Goal: Use online tool/utility: Use online tool/utility

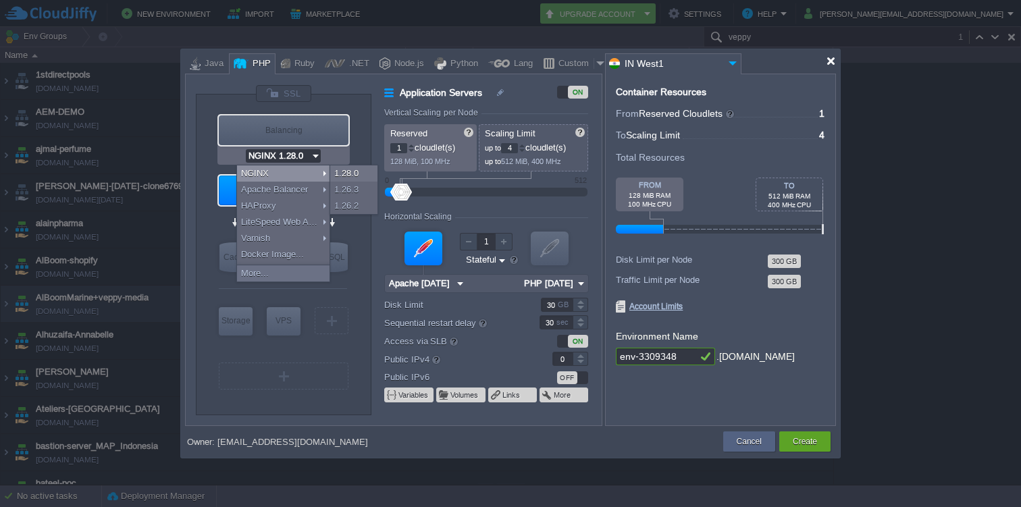
click at [835, 65] on div at bounding box center [831, 61] width 10 height 10
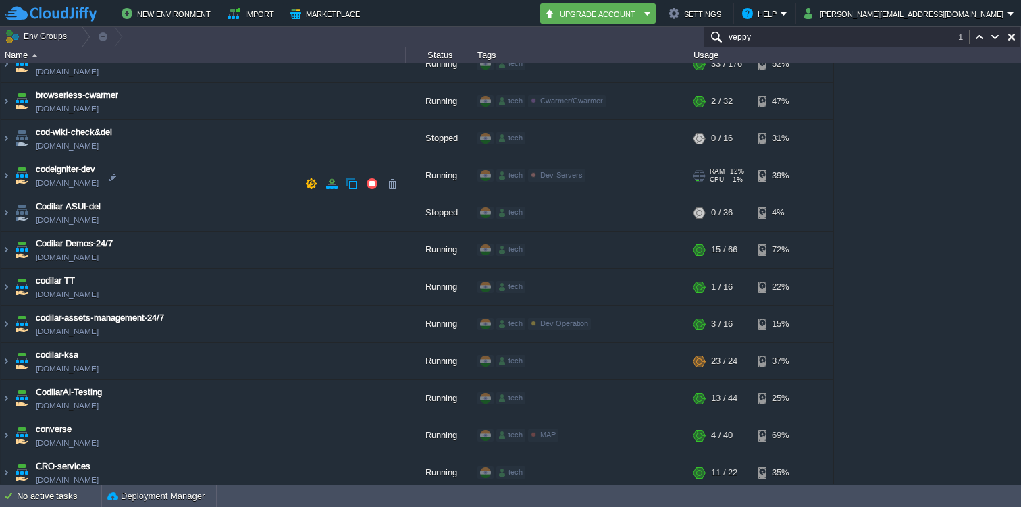
scroll to position [492, 0]
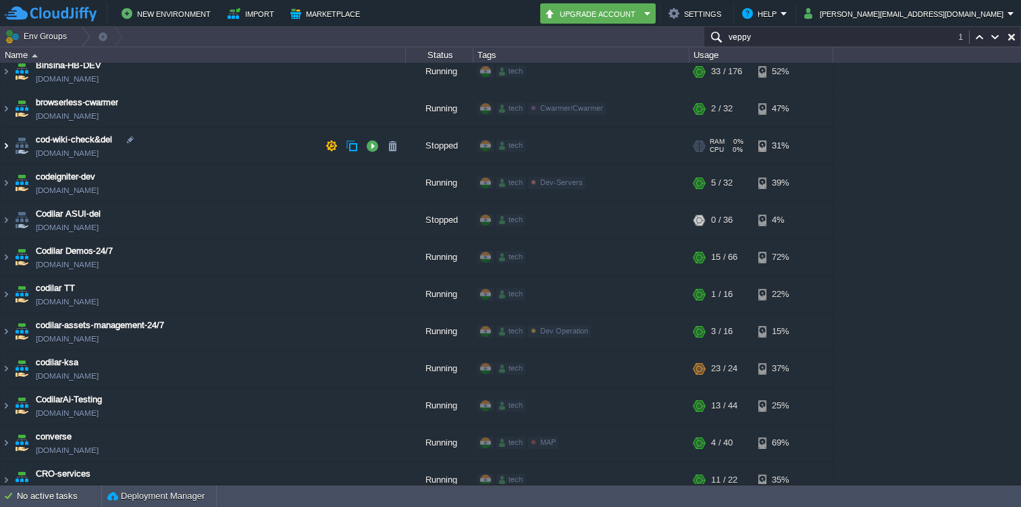
click at [8, 145] on img at bounding box center [6, 146] width 11 height 36
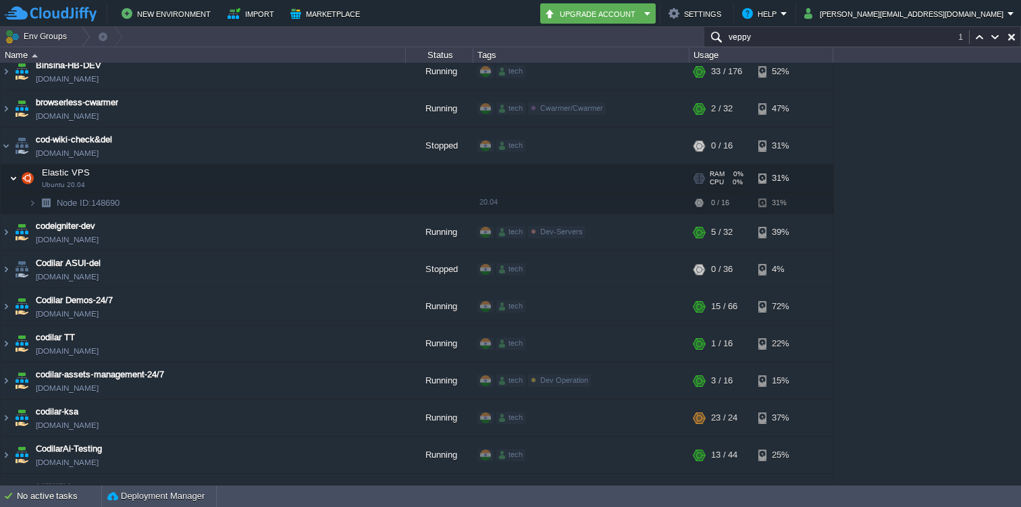
click at [12, 182] on img at bounding box center [13, 178] width 8 height 27
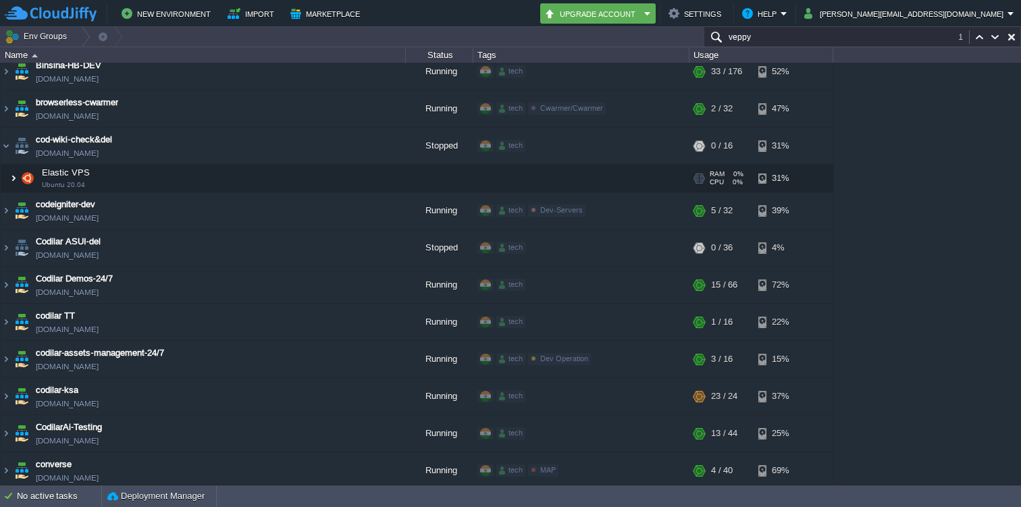
click at [11, 178] on img at bounding box center [13, 178] width 8 height 27
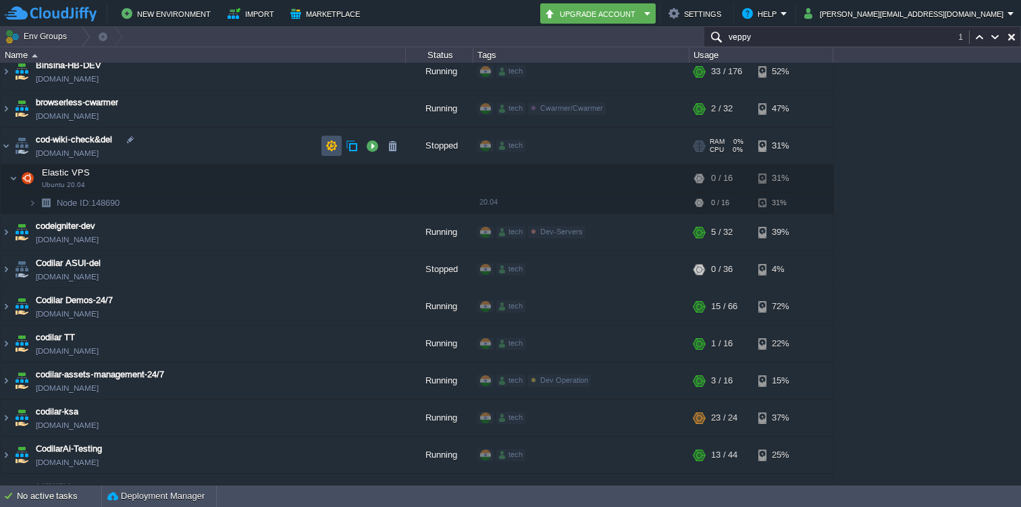
click at [334, 146] on button "button" at bounding box center [331, 146] width 12 height 12
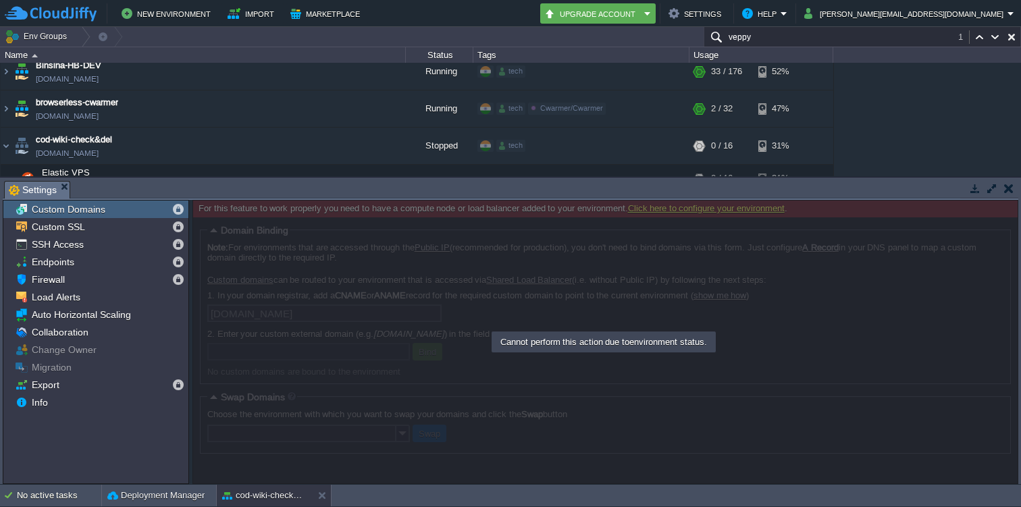
click at [67, 190] on em "Settings" at bounding box center [39, 190] width 61 height 17
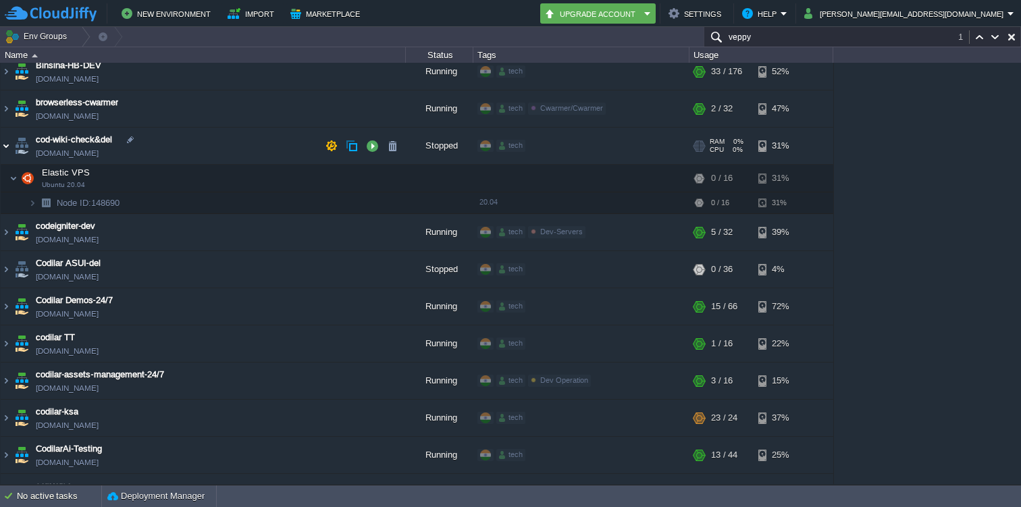
click at [10, 143] on img at bounding box center [6, 146] width 11 height 36
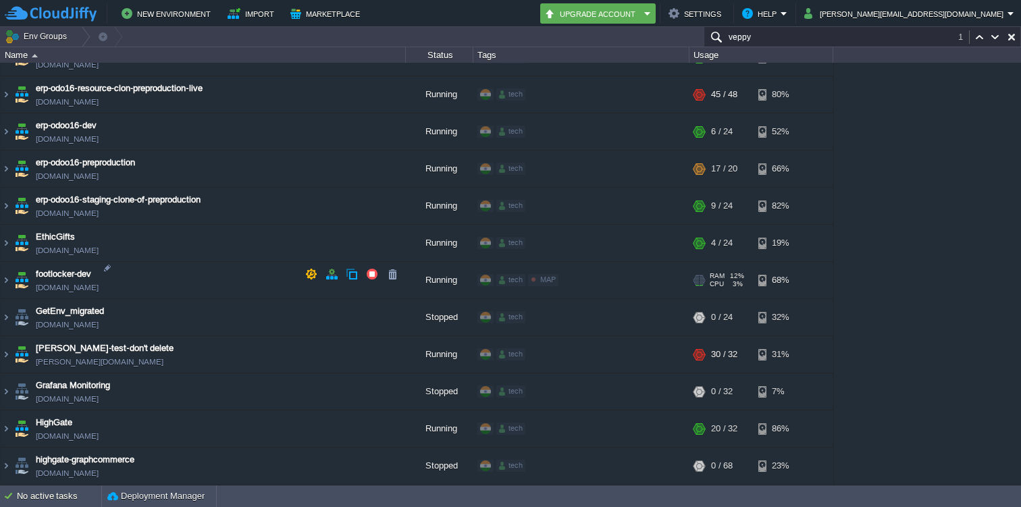
scroll to position [1502, 0]
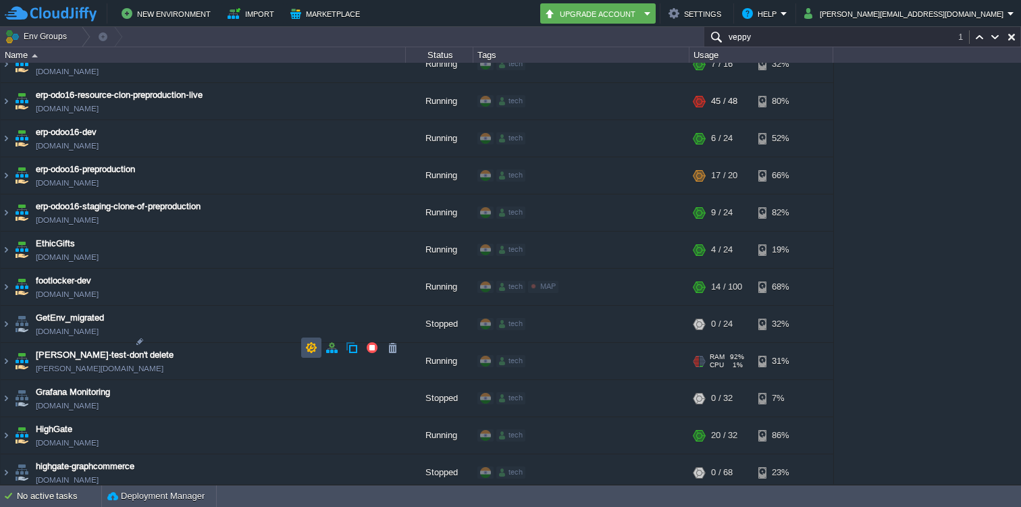
click at [311, 344] on button "button" at bounding box center [311, 348] width 12 height 12
click at [7, 344] on img at bounding box center [6, 361] width 11 height 36
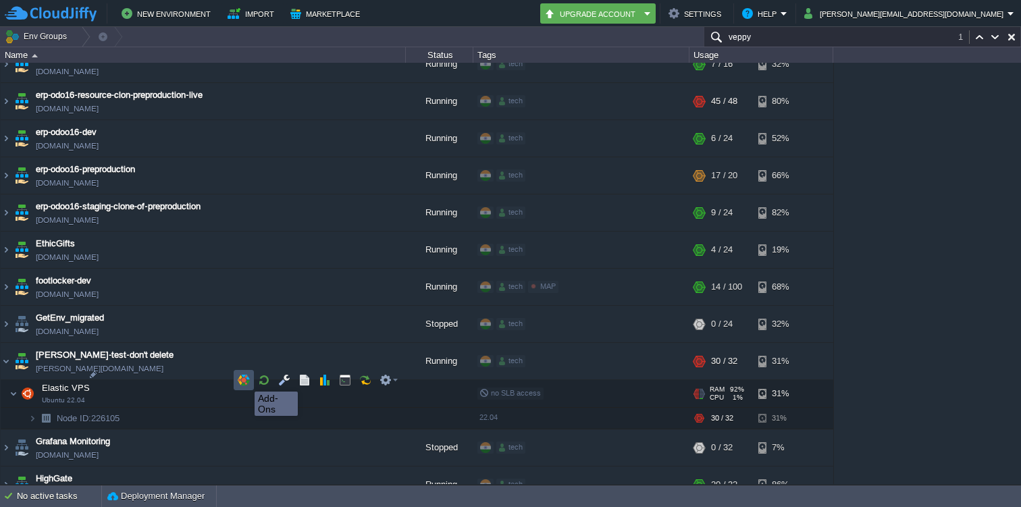
click at [244, 379] on button "button" at bounding box center [244, 380] width 12 height 12
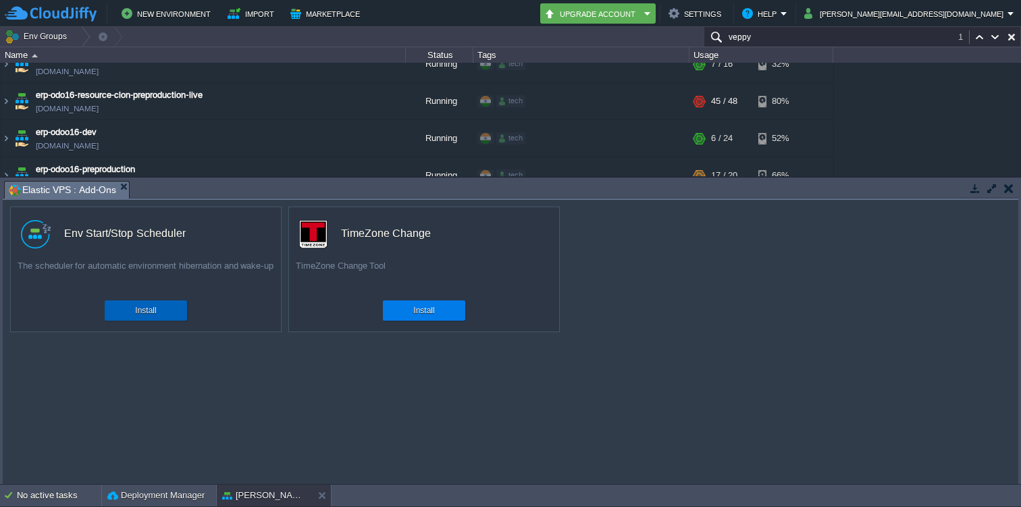
click at [149, 312] on button "Install" at bounding box center [145, 311] width 21 height 14
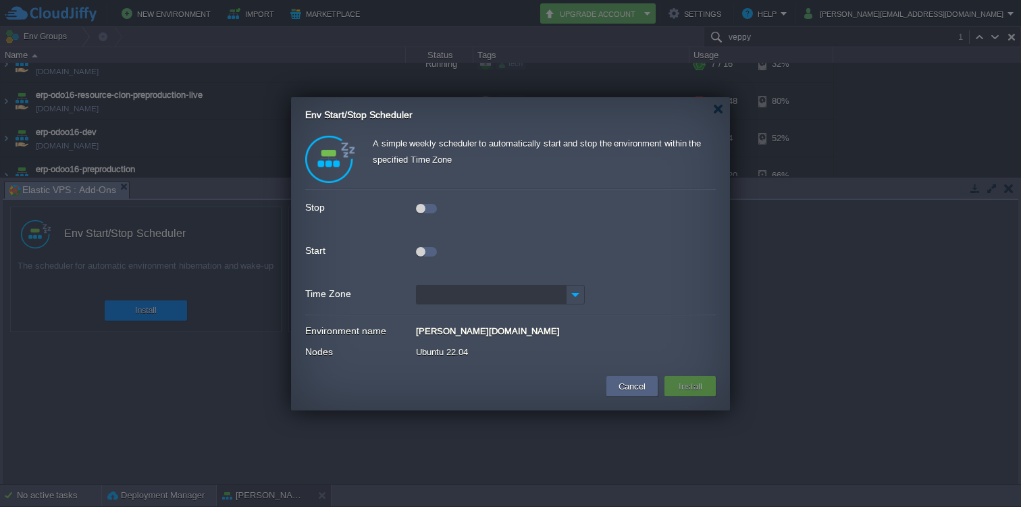
click at [429, 208] on div at bounding box center [426, 208] width 21 height 9
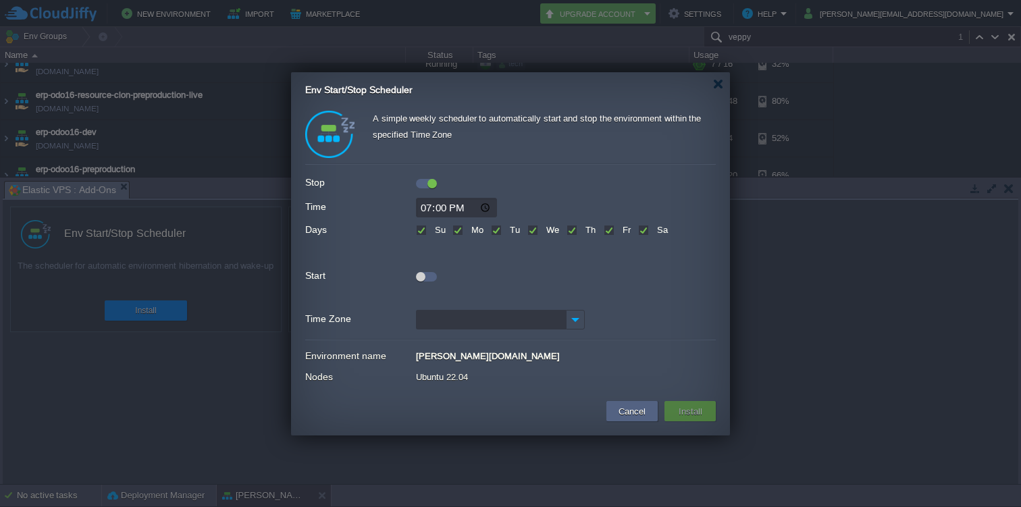
click at [434, 272] on div at bounding box center [426, 274] width 21 height 15
click at [431, 274] on div at bounding box center [426, 276] width 21 height 9
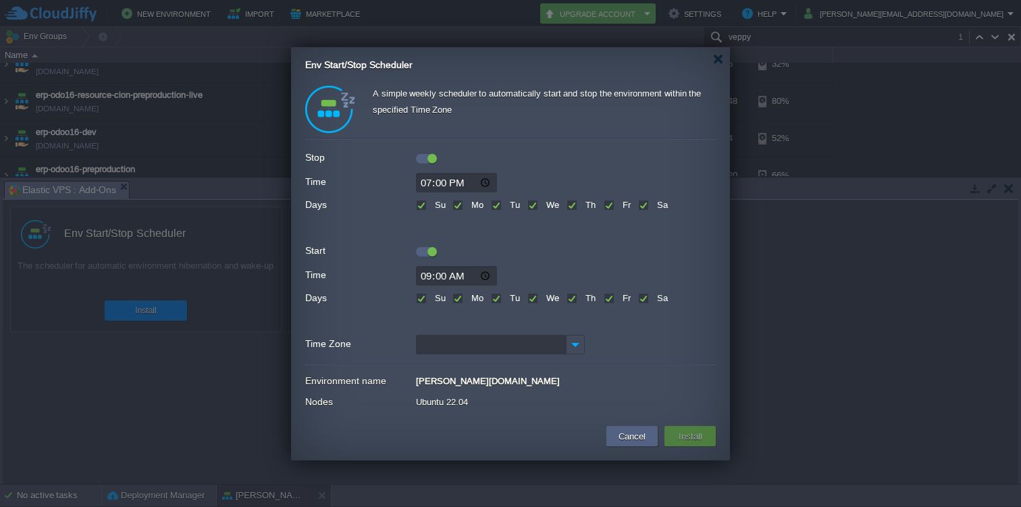
click at [453, 344] on input "Time Zone" at bounding box center [491, 345] width 150 height 20
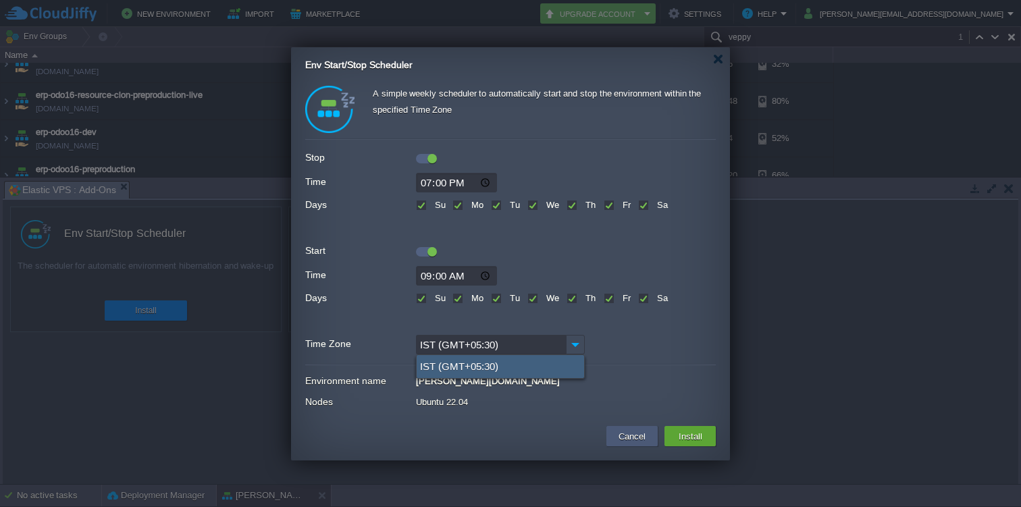
type input "IST (GMT+05:30)"
click at [631, 434] on button "Cancel" at bounding box center [631, 436] width 35 height 16
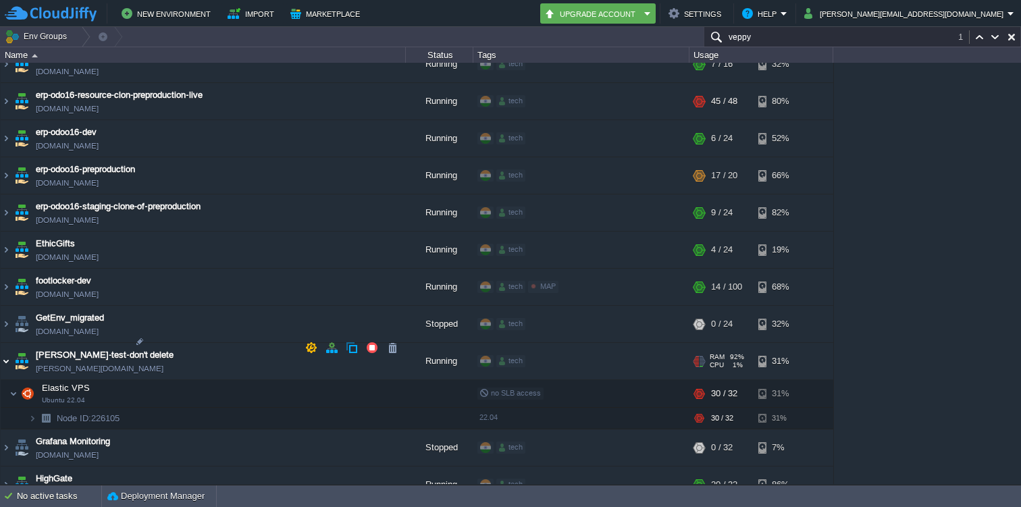
click at [7, 344] on img at bounding box center [6, 361] width 11 height 36
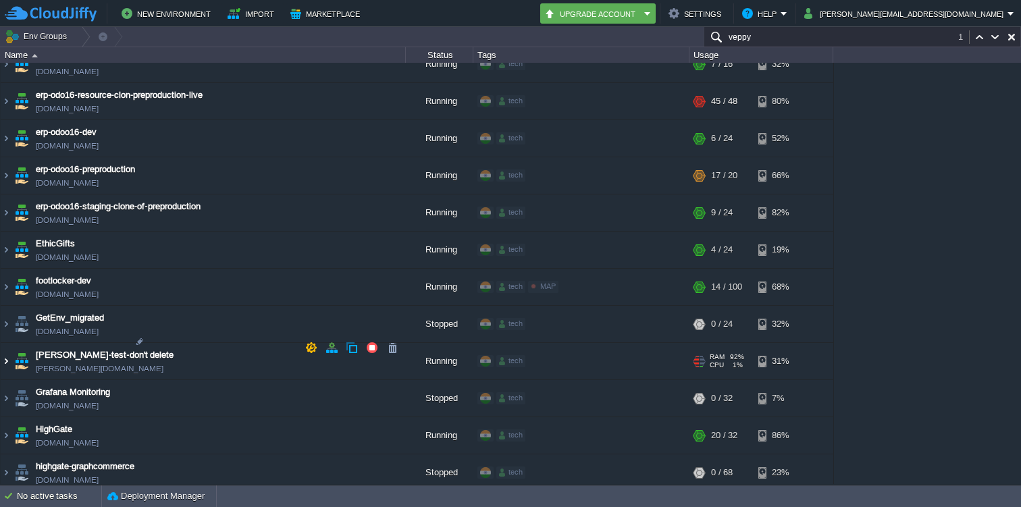
click at [7, 345] on img at bounding box center [6, 361] width 11 height 36
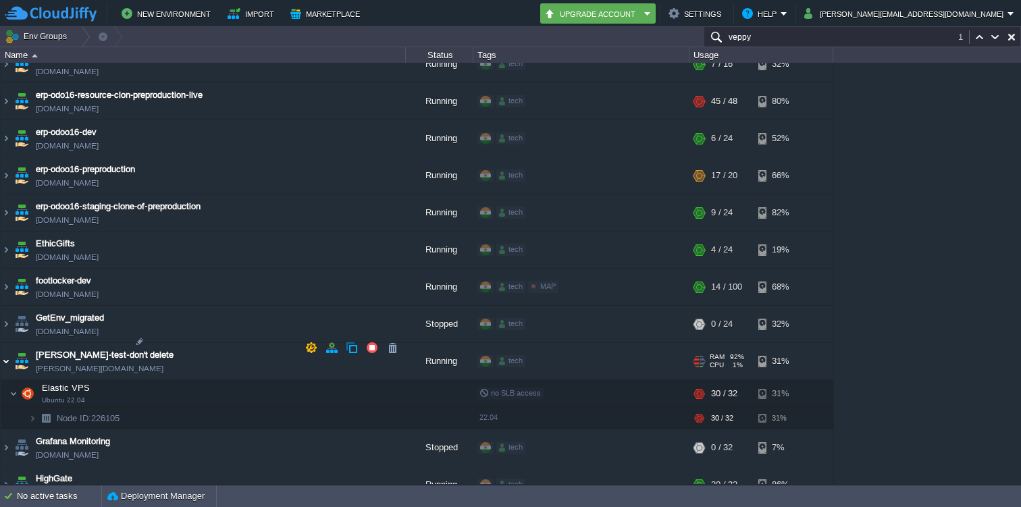
click at [4, 350] on img at bounding box center [6, 361] width 11 height 36
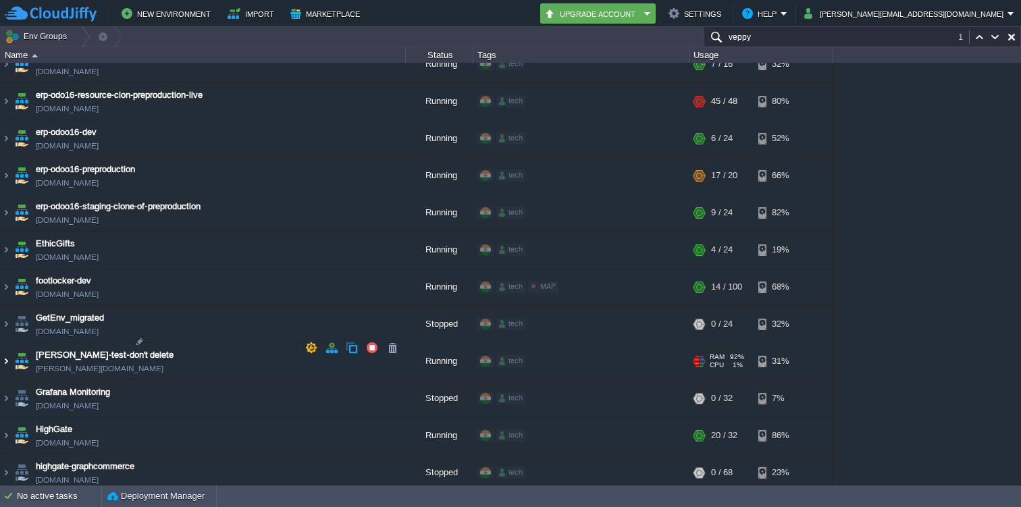
click at [6, 346] on img at bounding box center [6, 361] width 11 height 36
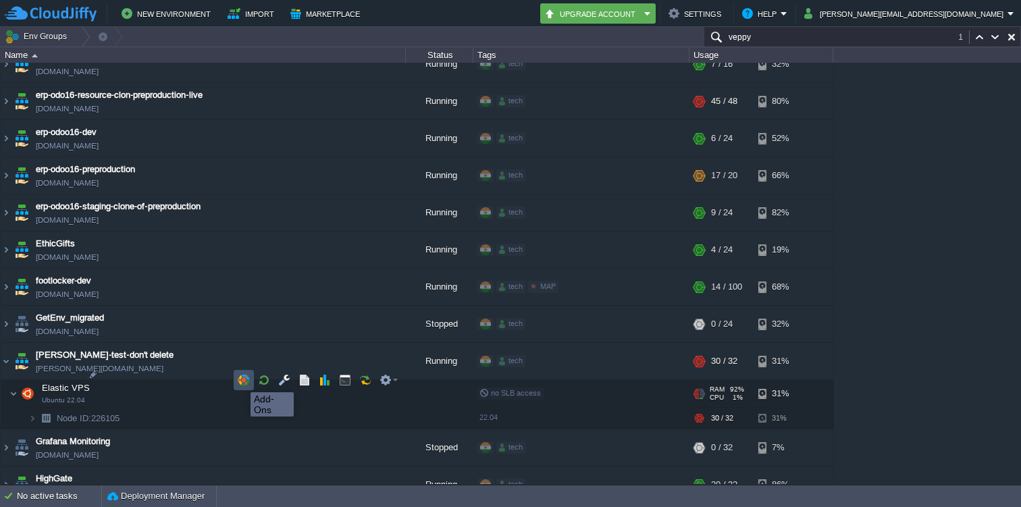
click at [240, 380] on button "button" at bounding box center [244, 380] width 12 height 12
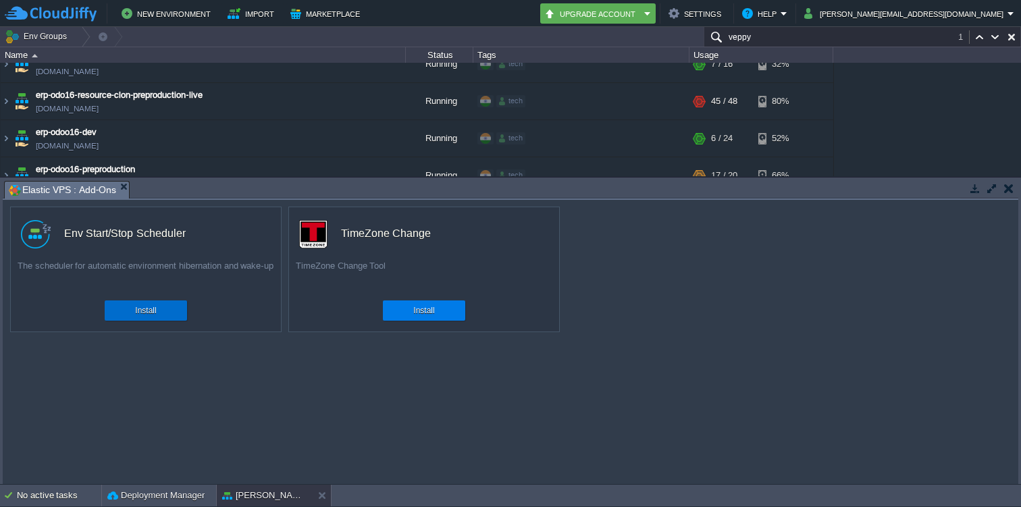
click at [122, 316] on div "Install" at bounding box center [146, 310] width 62 height 20
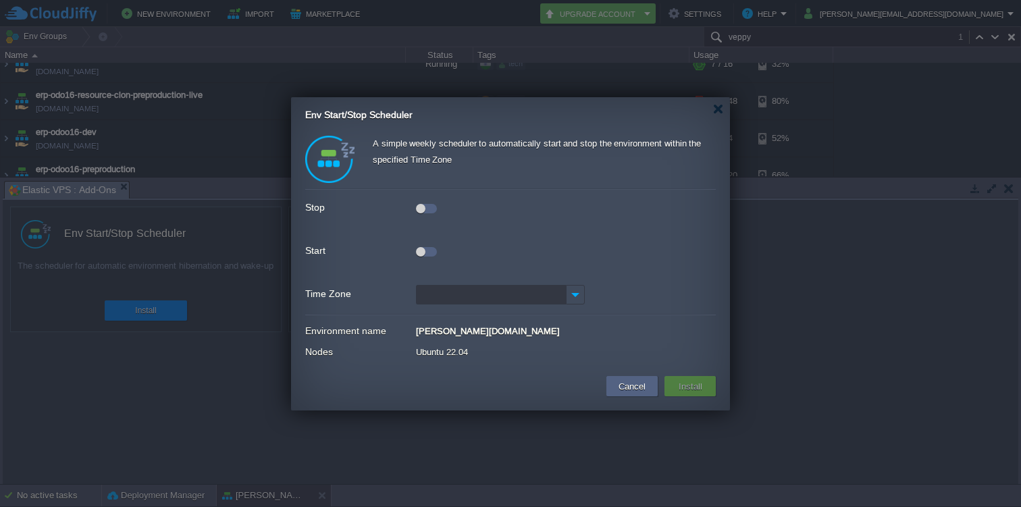
click at [429, 207] on div at bounding box center [426, 208] width 21 height 9
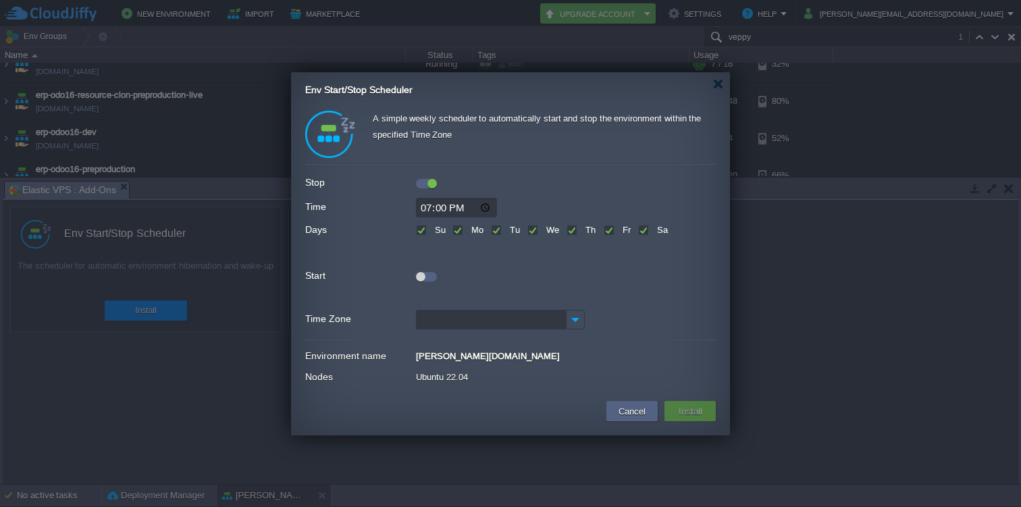
click at [425, 277] on div at bounding box center [426, 276] width 21 height 9
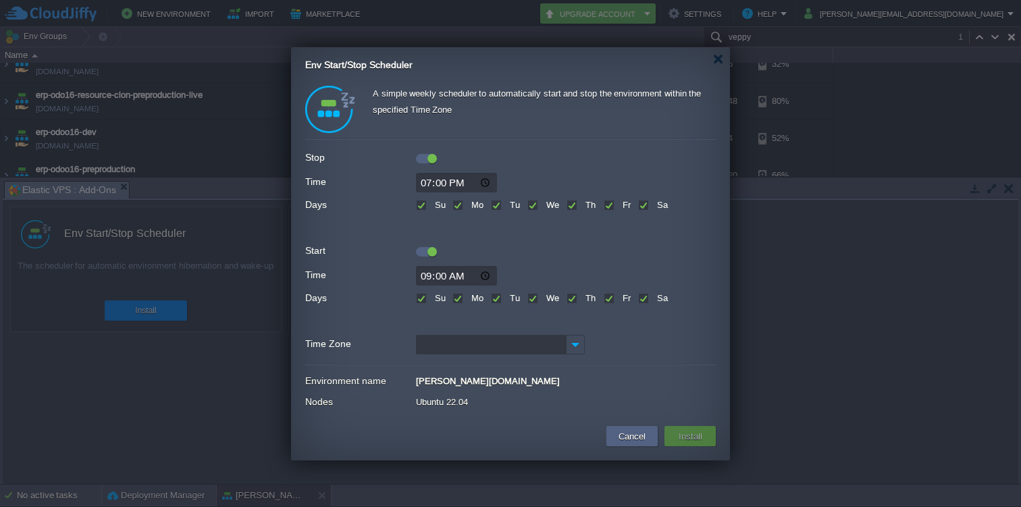
click at [446, 341] on input "Time Zone" at bounding box center [491, 345] width 150 height 20
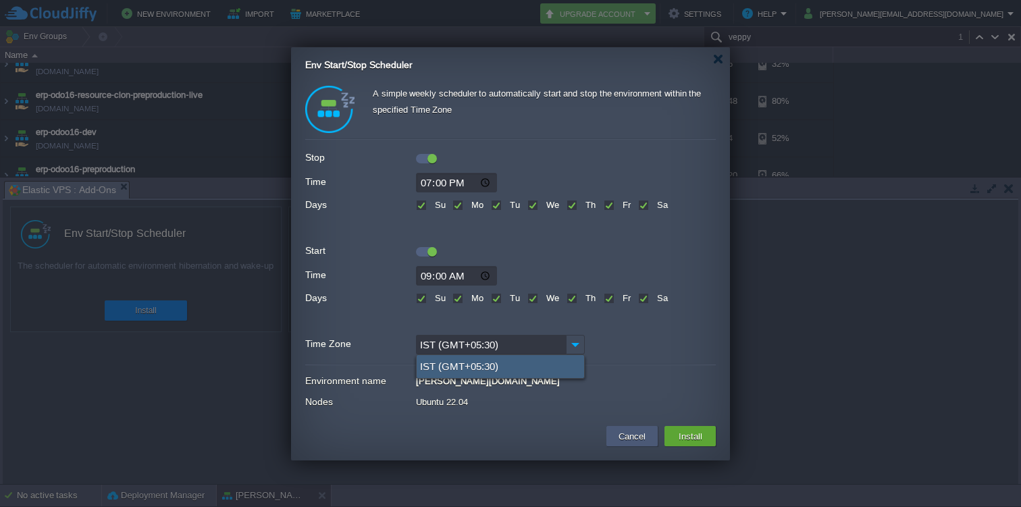
type input "IST (GMT+05:30)"
click at [637, 439] on button "Cancel" at bounding box center [631, 436] width 35 height 16
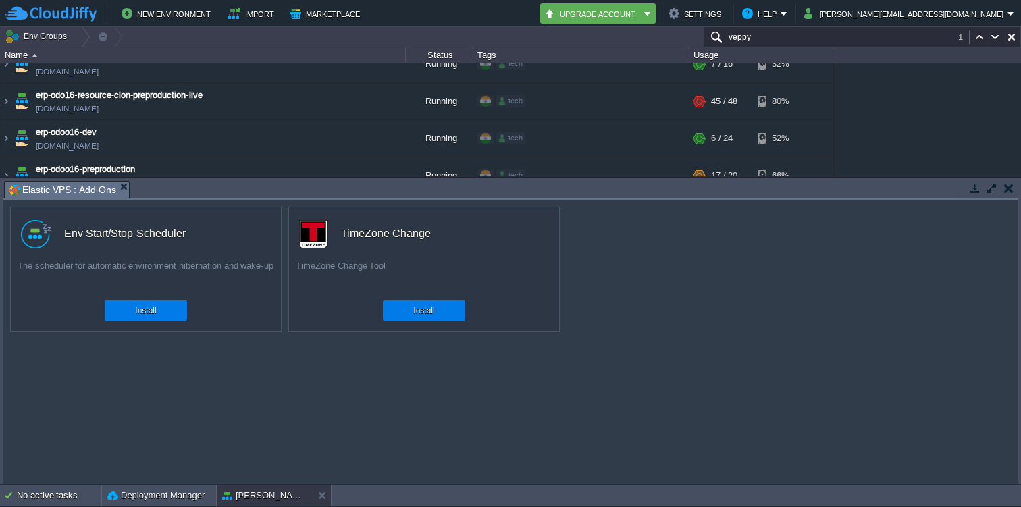
click at [1007, 180] on td at bounding box center [1008, 188] width 17 height 16
